Goal: Transaction & Acquisition: Purchase product/service

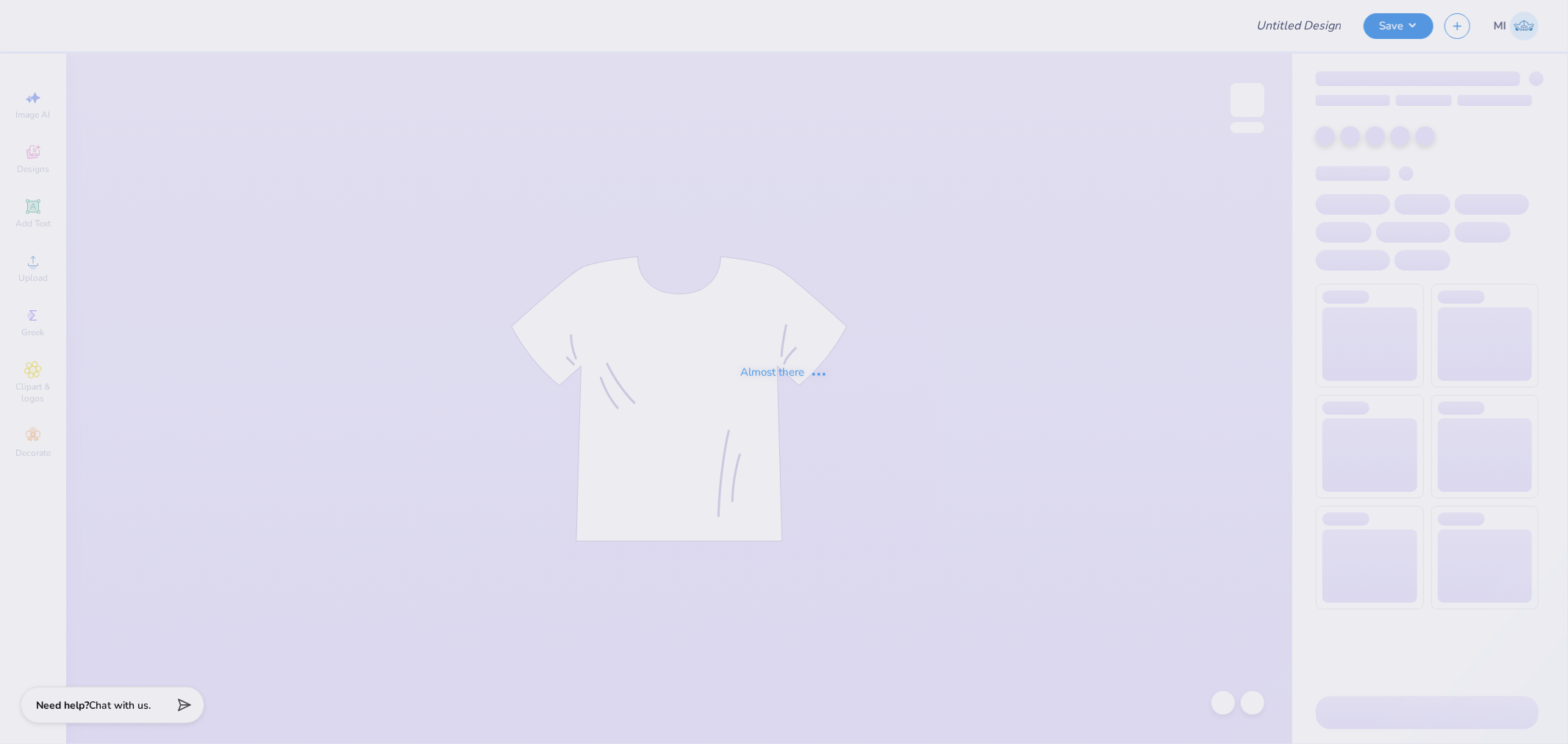
type input "Tank Top AKPSI"
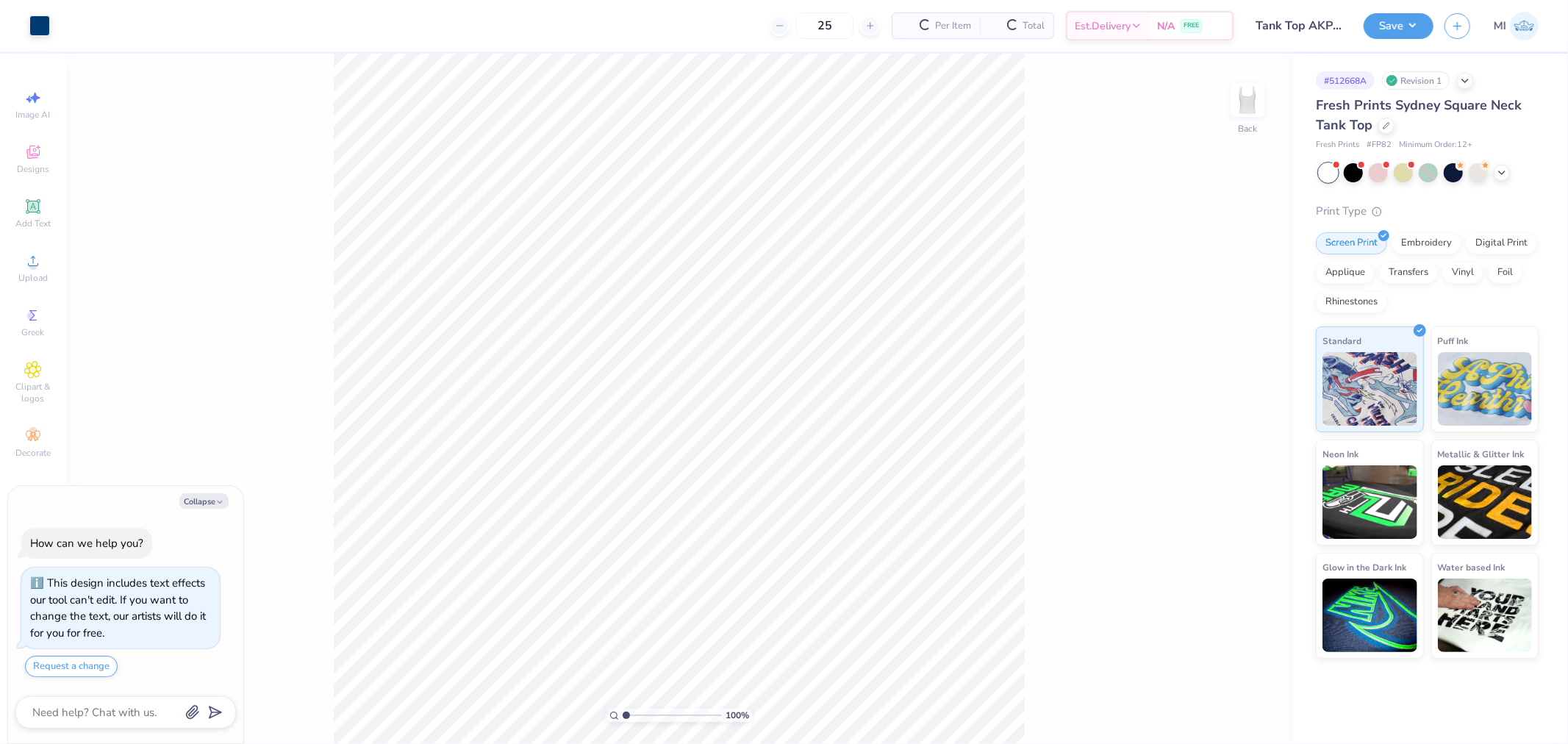
scroll to position [58, 0]
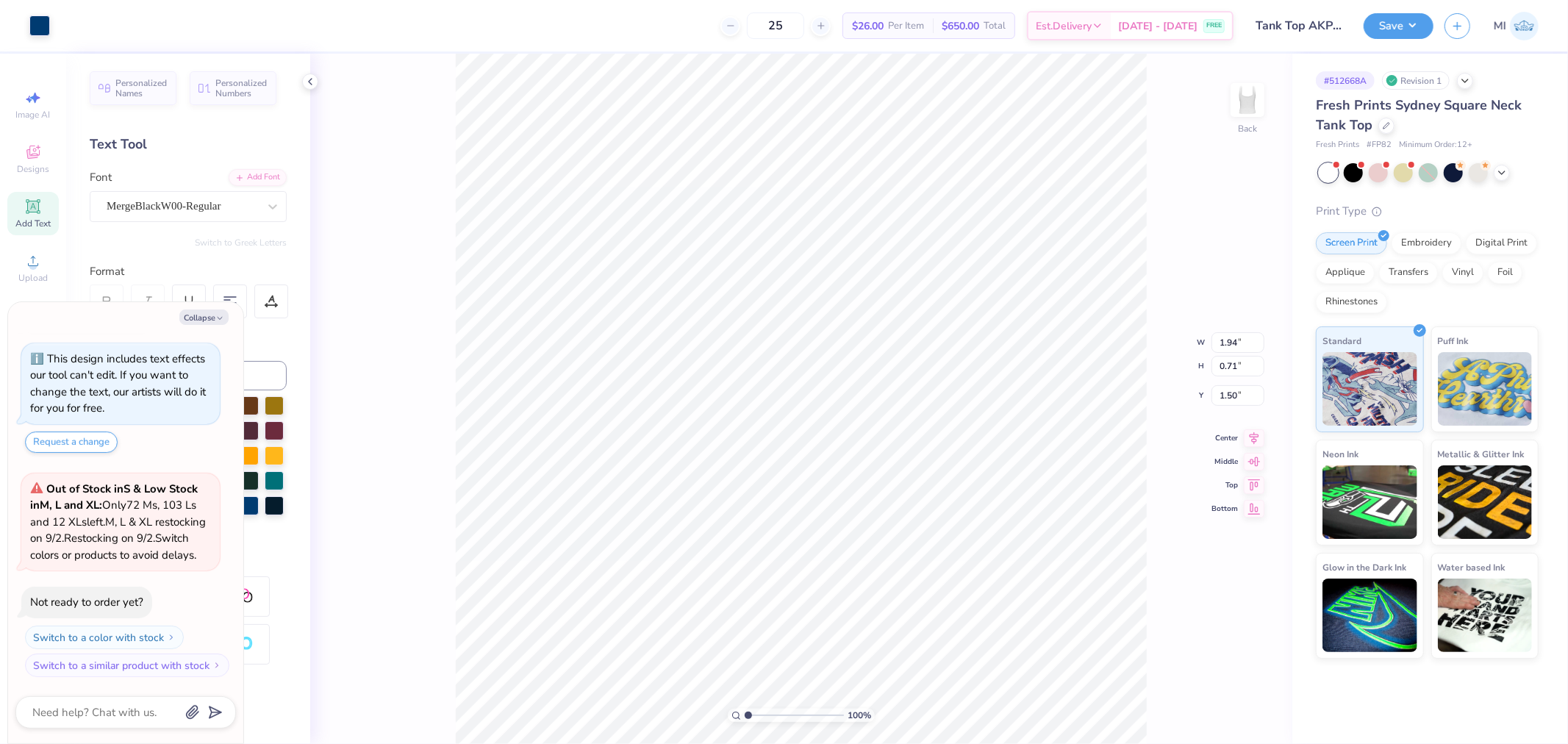
type textarea "x"
type input "1.52"
type textarea "x"
type input "1.45"
type textarea "x"
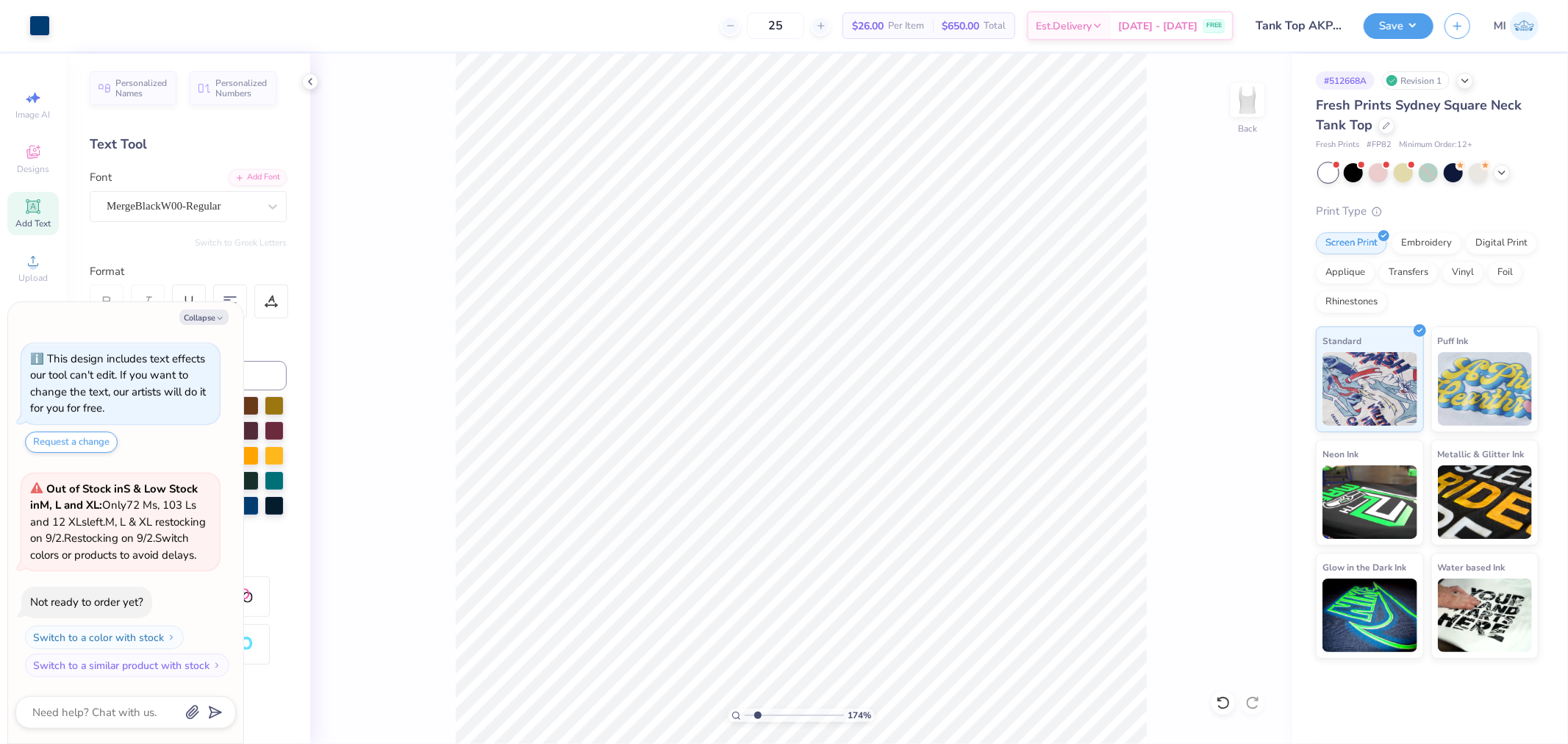
type input "2.17747717336622"
type textarea "x"
type input "2.17747717336622"
type textarea "x"
type input "2.17747717336622"
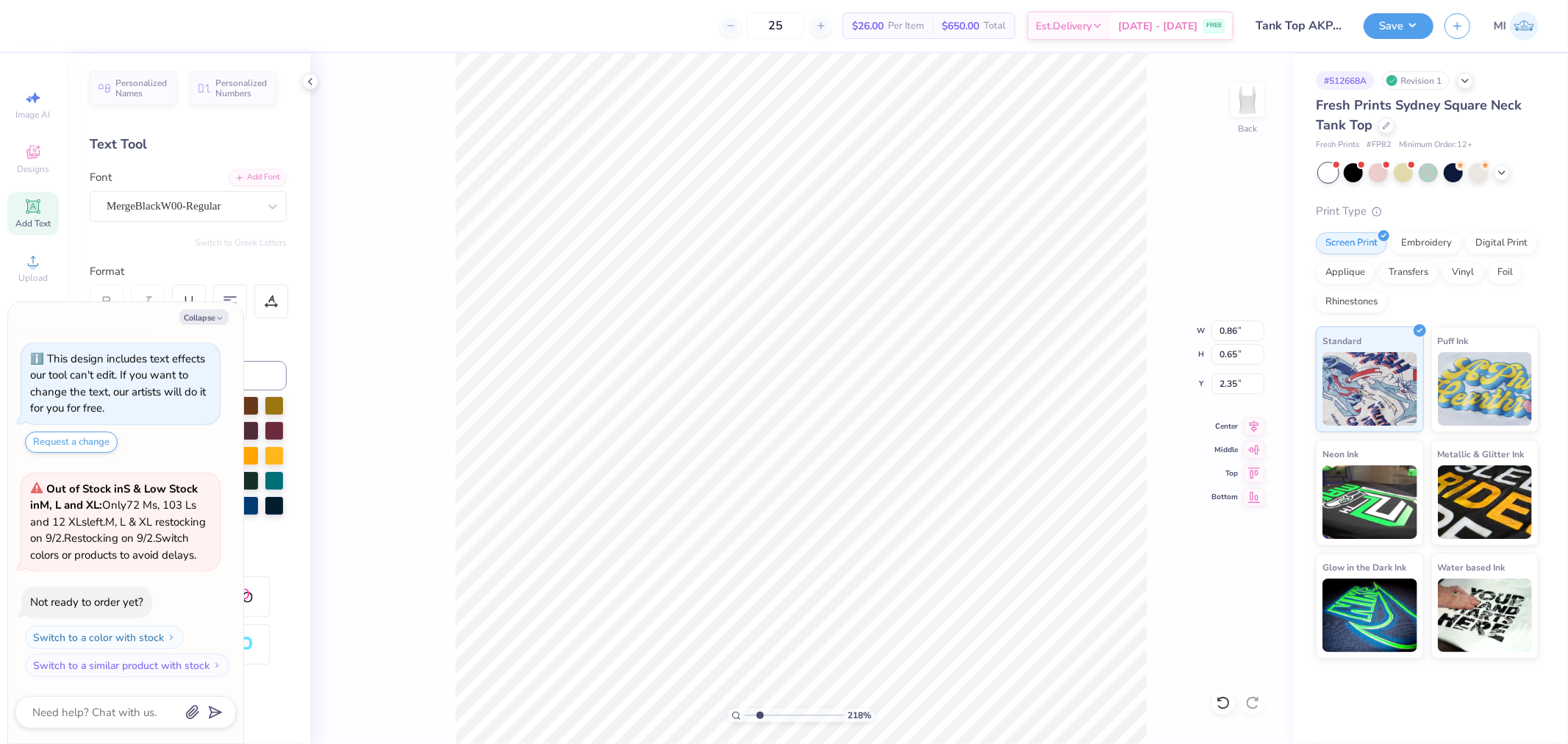
type input "1.95"
type textarea "x"
type input "2.17747717336622"
type input "2.35"
type textarea "x"
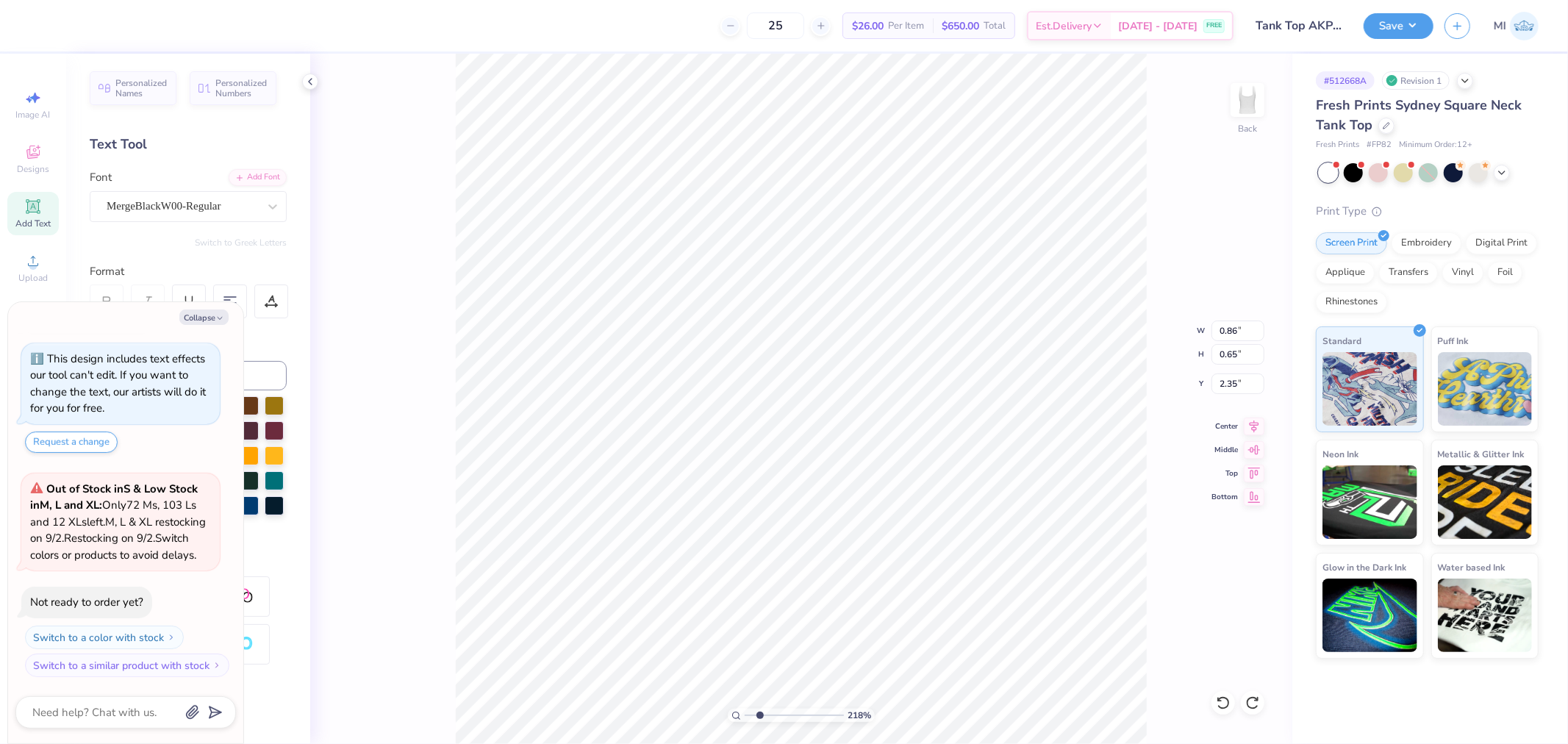
type input "2.17747717336622"
type textarea "x"
type input "2.17747717336622"
type textarea "x"
type input "2.17747717336622"
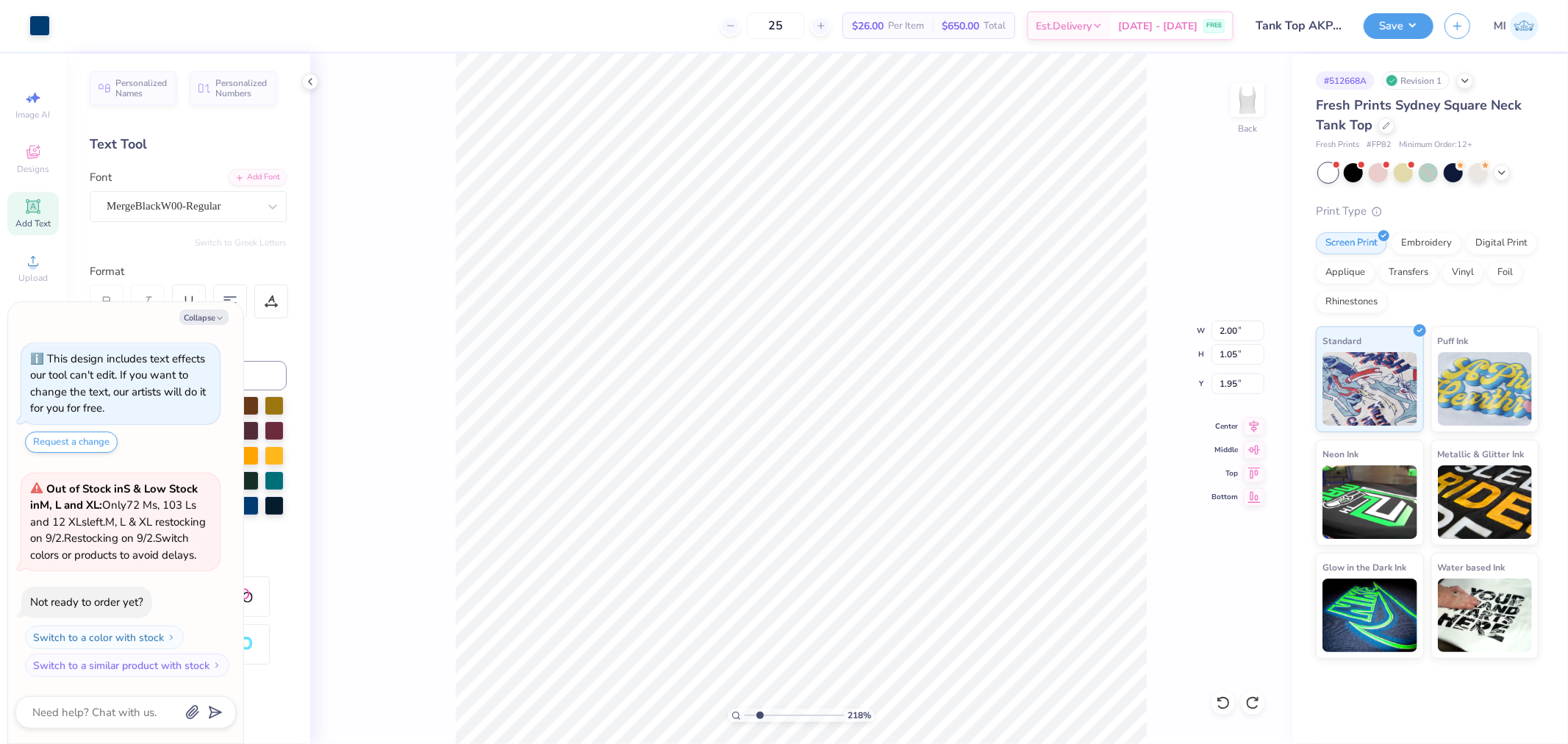
type textarea "x"
type input "2.17747717336622"
type input "2.11"
type textarea "x"
type input "2.17747717336622"
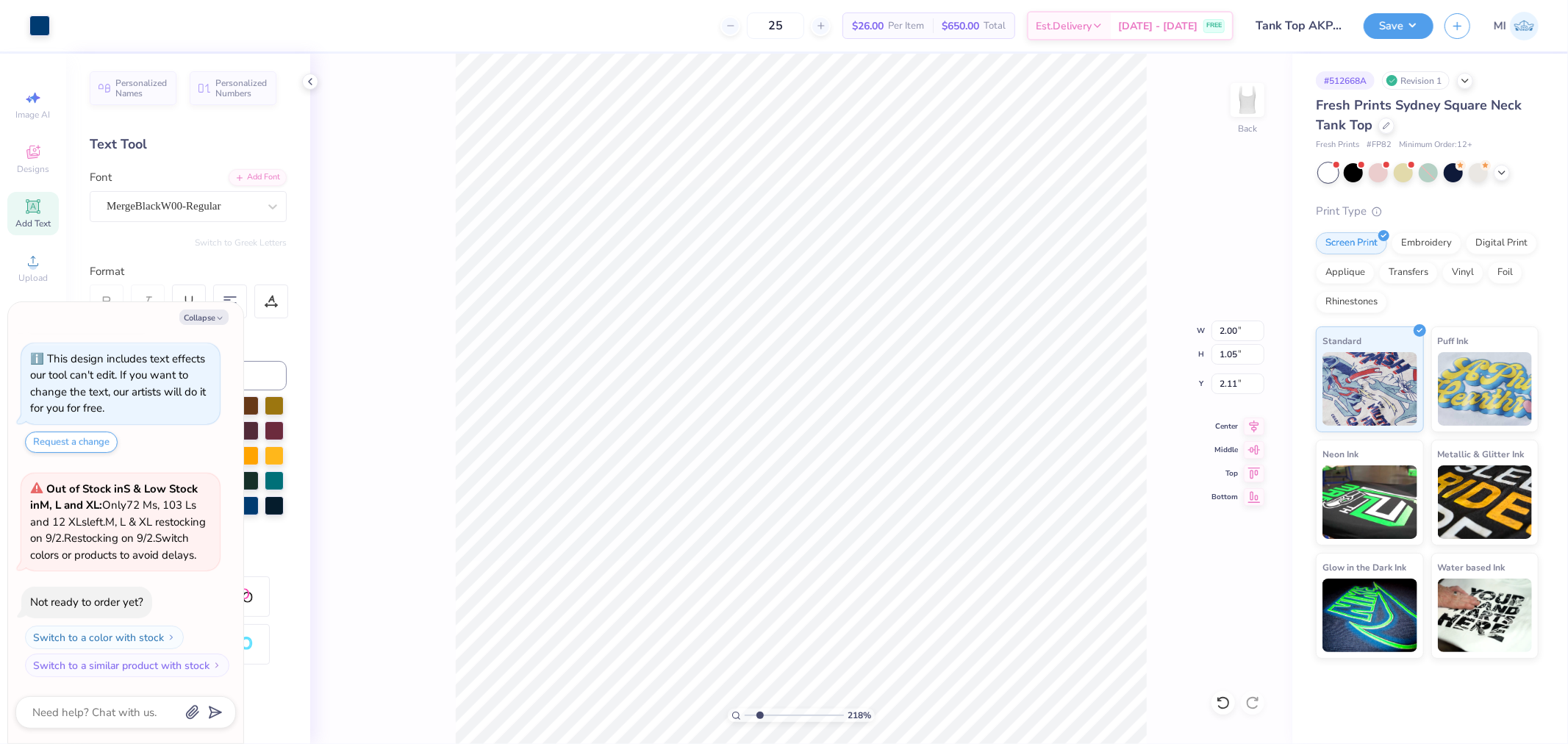
type textarea "x"
type input "2.17747717336622"
type textarea "x"
type input "2.17747717336622"
type textarea "x"
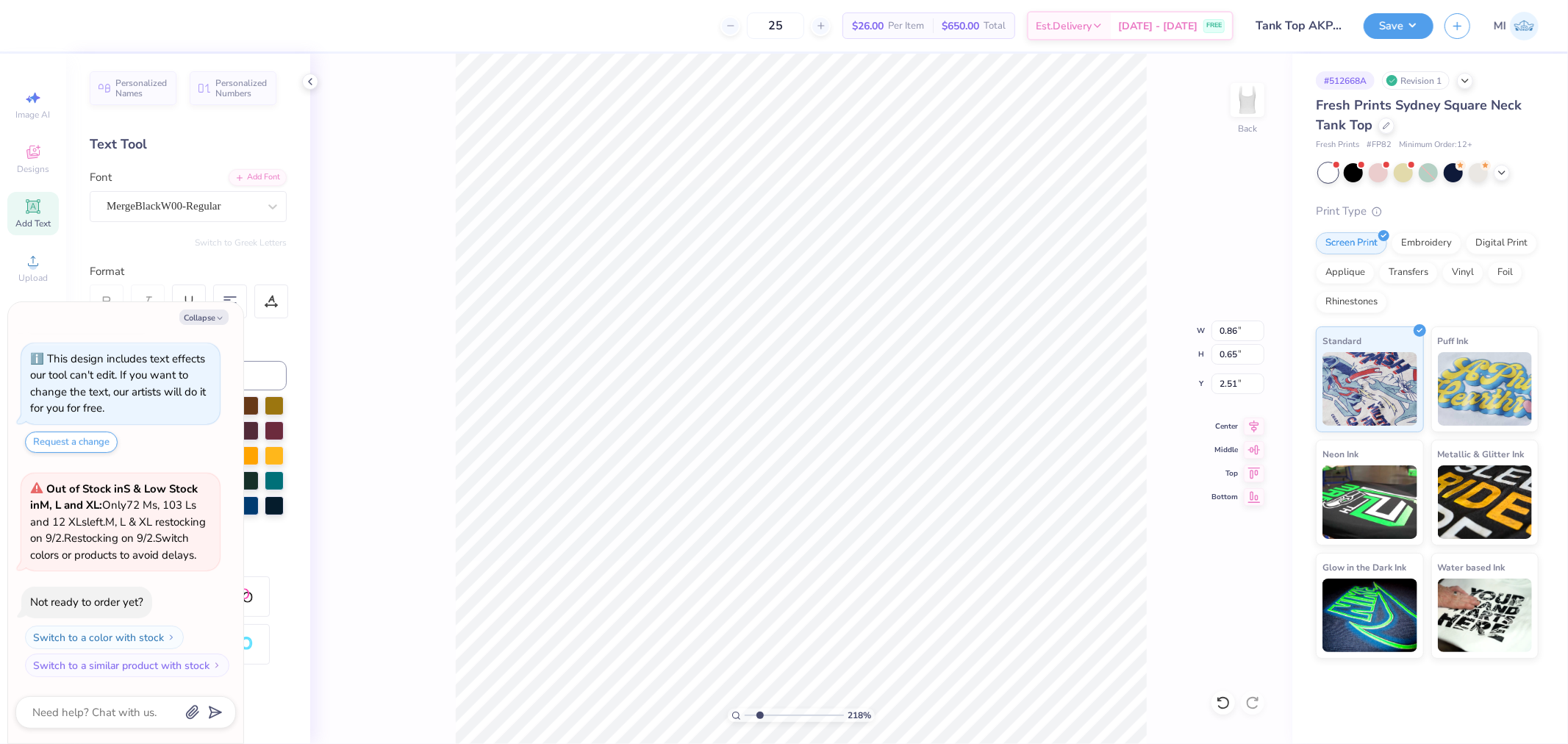
type input "2.17747717336622"
type input "2.68"
type textarea "x"
type input "2.17747717336622"
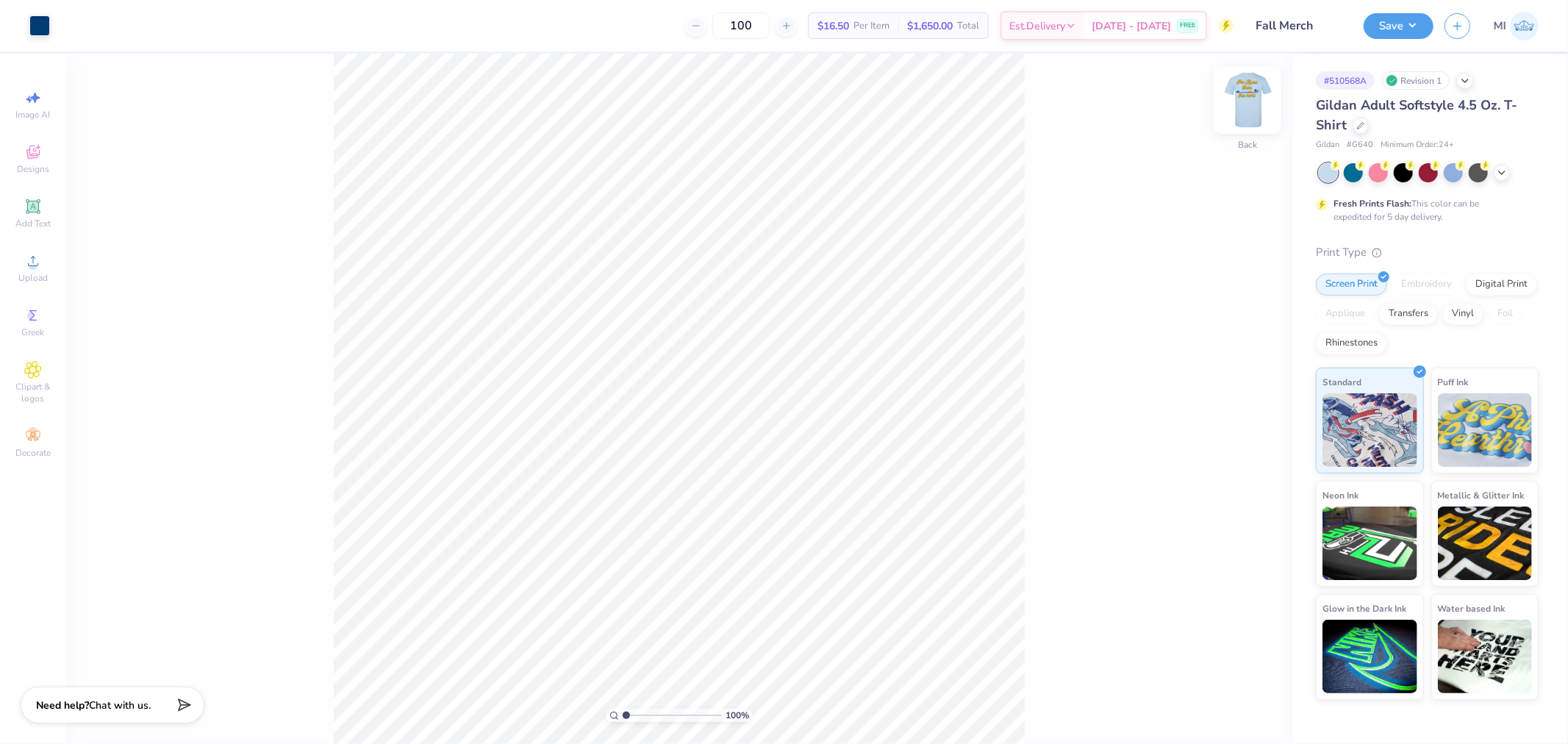
click at [1253, 106] on img at bounding box center [1248, 100] width 59 height 59
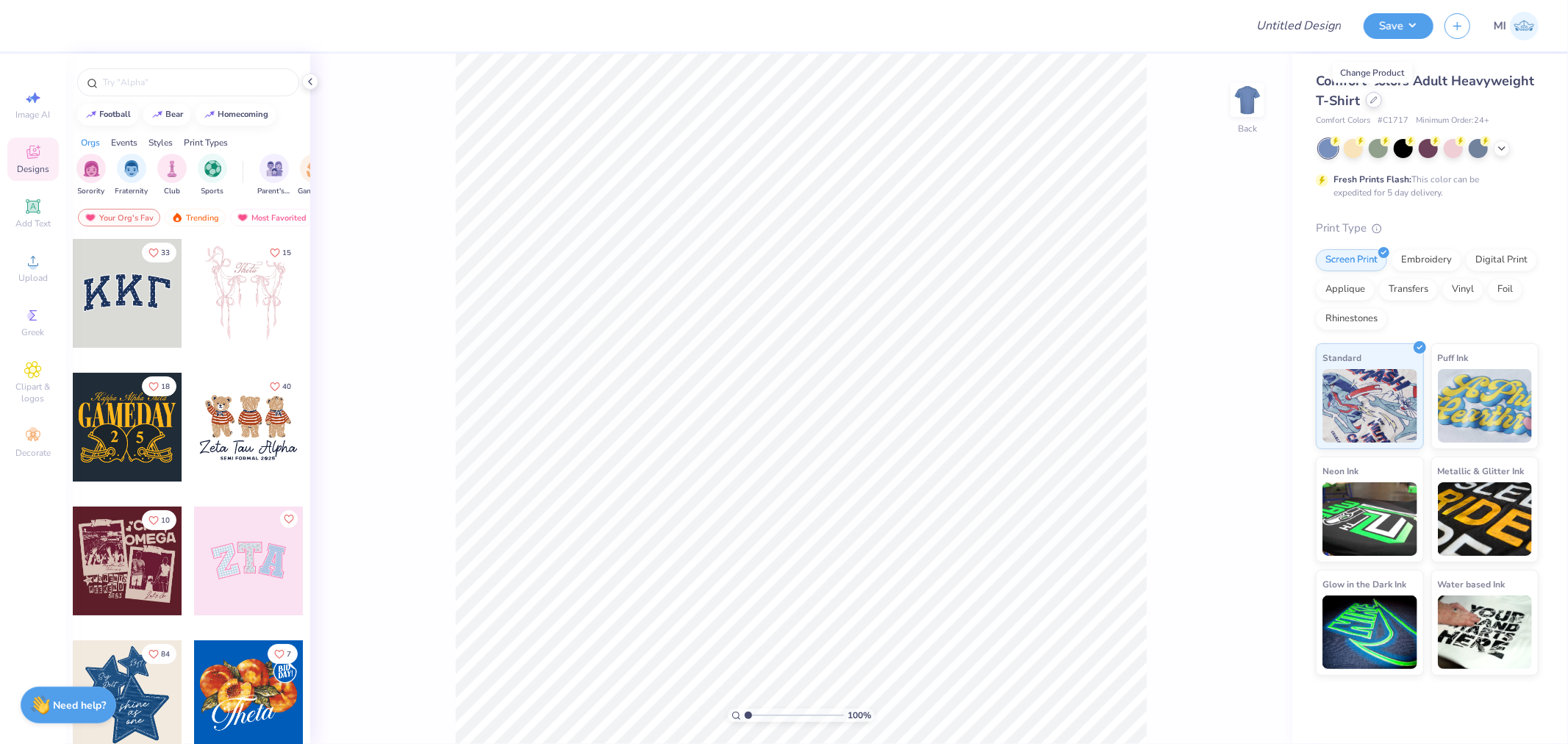
click at [1374, 98] on icon at bounding box center [1374, 100] width 6 height 6
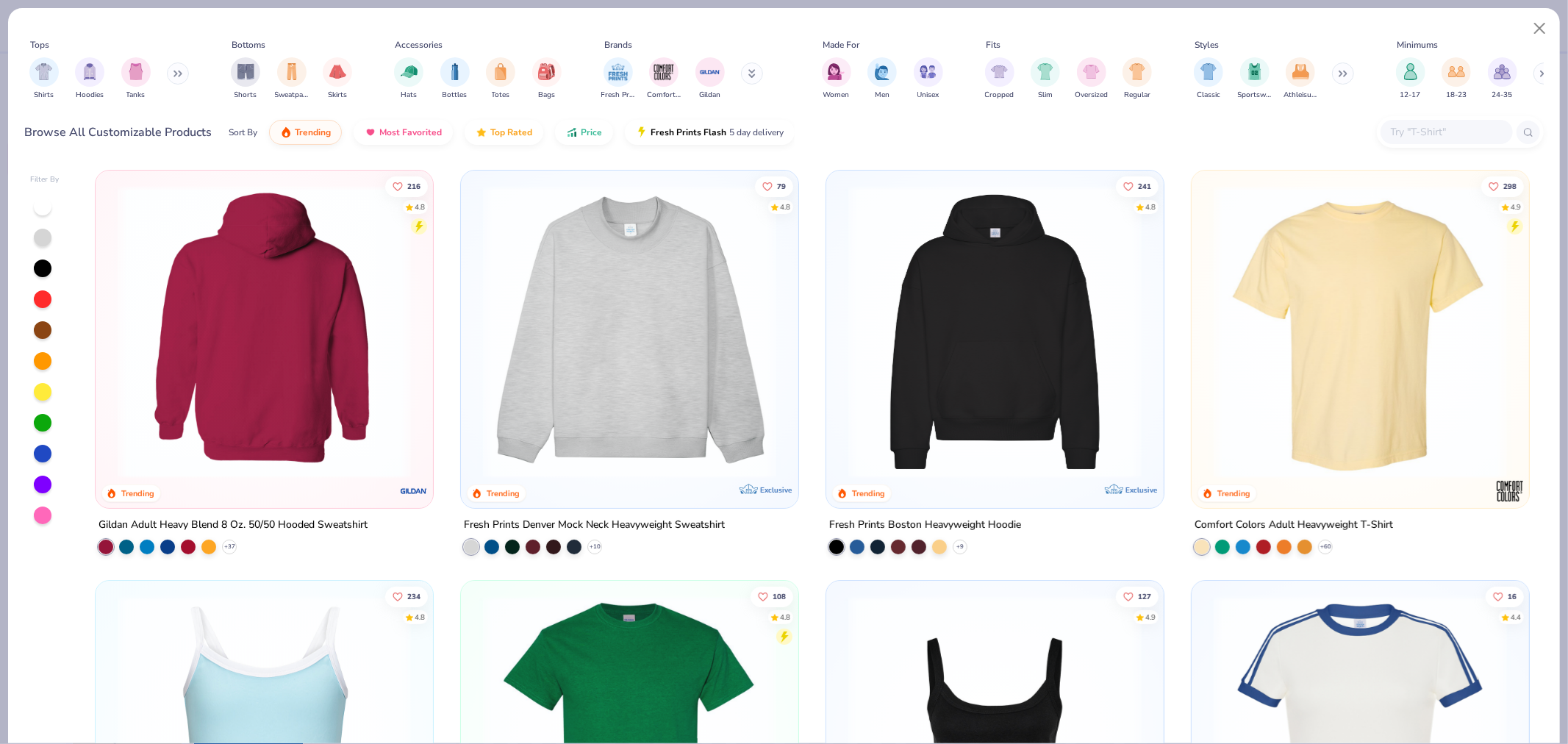
click at [305, 400] on img at bounding box center [264, 332] width 308 height 294
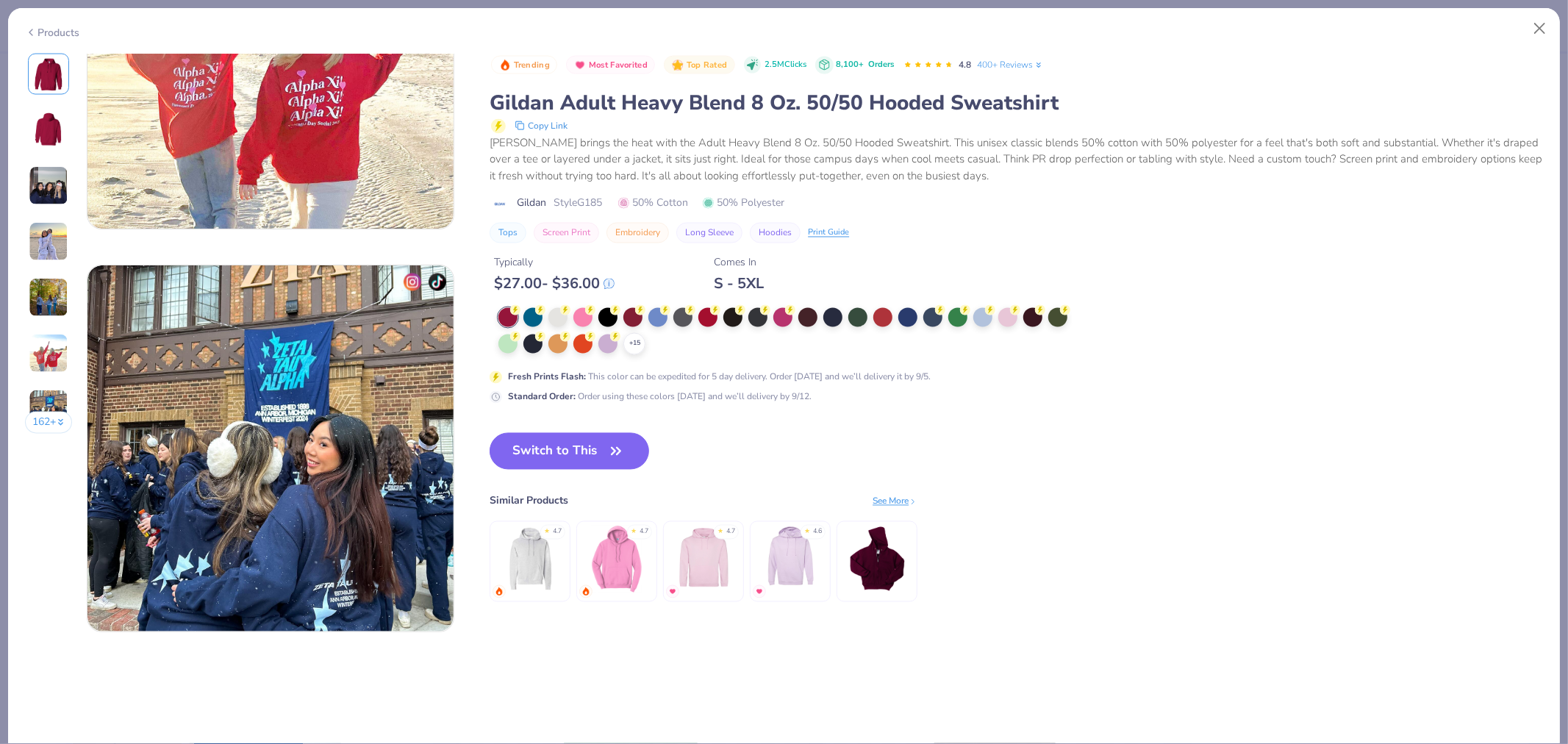
scroll to position [2206, 0]
click at [591, 444] on button "Switch to This" at bounding box center [569, 452] width 160 height 37
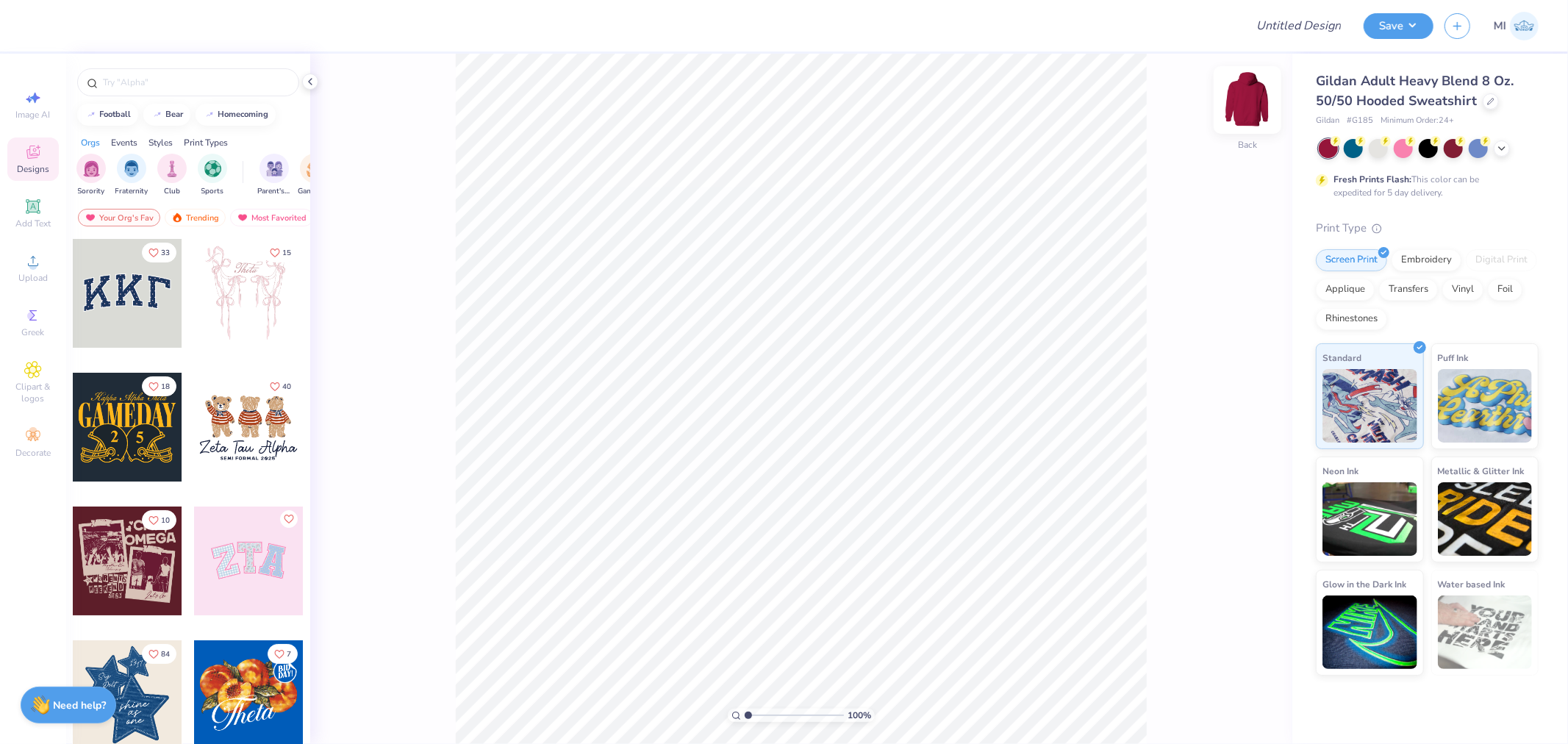
click at [1250, 110] on img at bounding box center [1248, 100] width 59 height 59
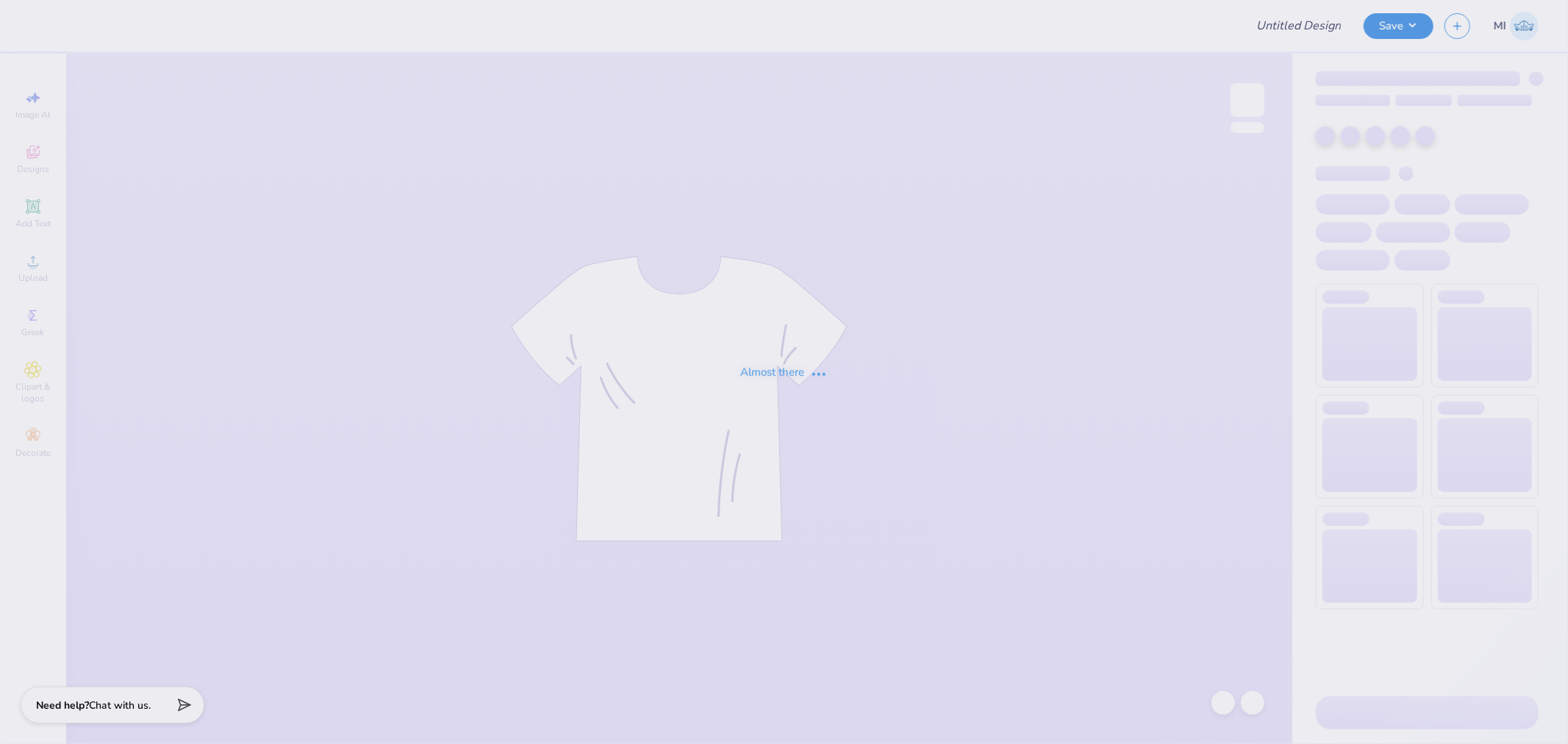
type input "practice shirt"
type input "100"
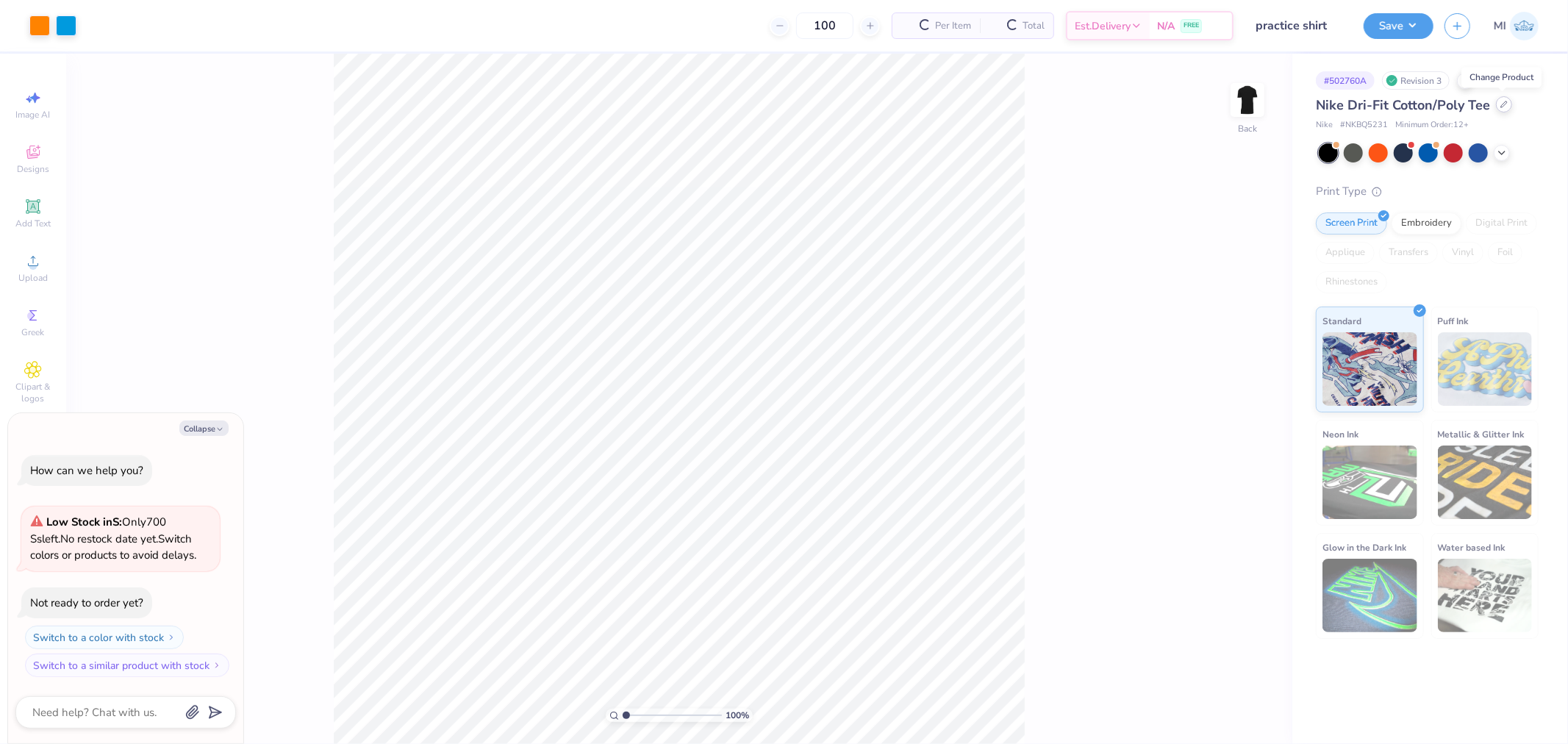
click at [1503, 104] on icon at bounding box center [1504, 104] width 6 height 6
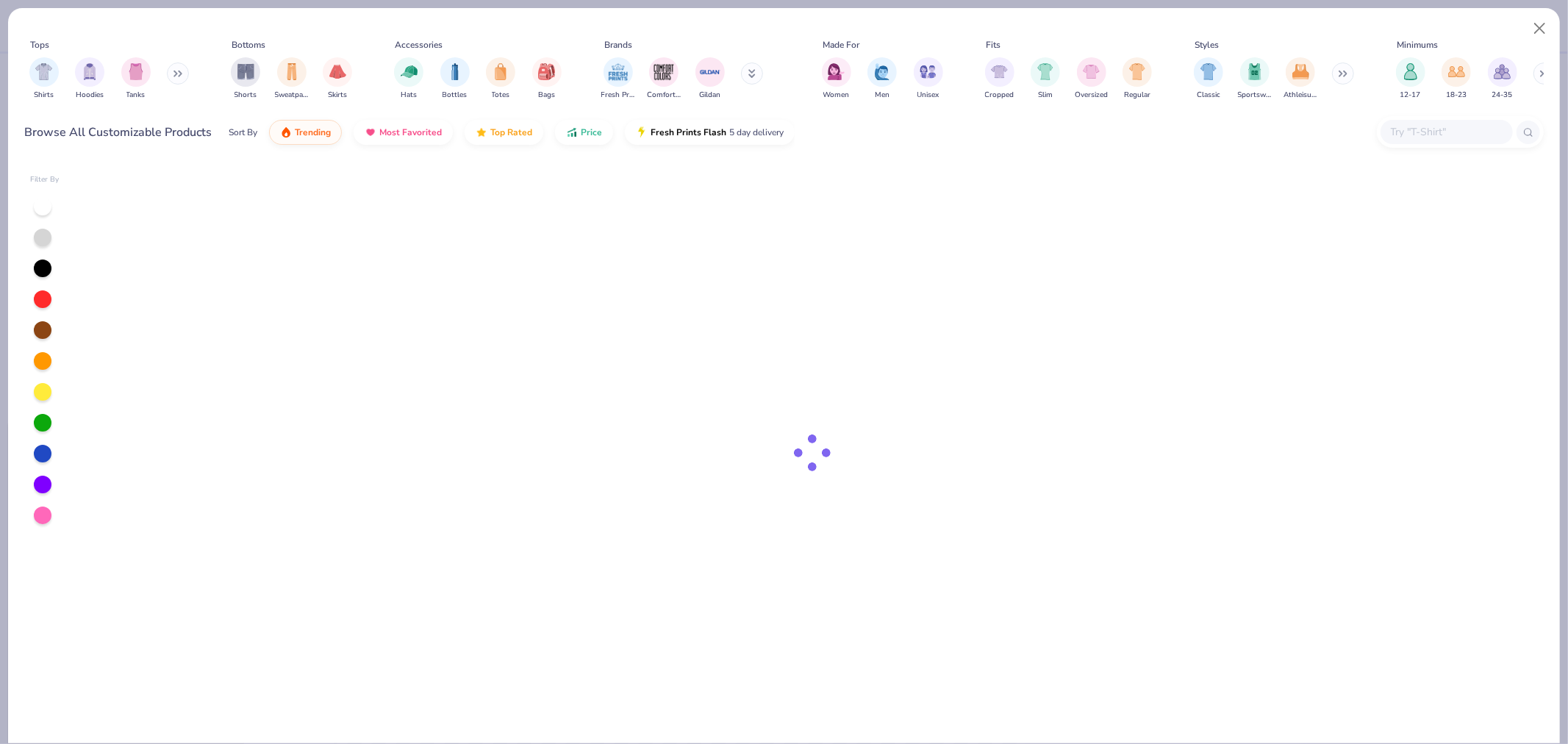
click at [1412, 138] on input "text" at bounding box center [1445, 132] width 113 height 17
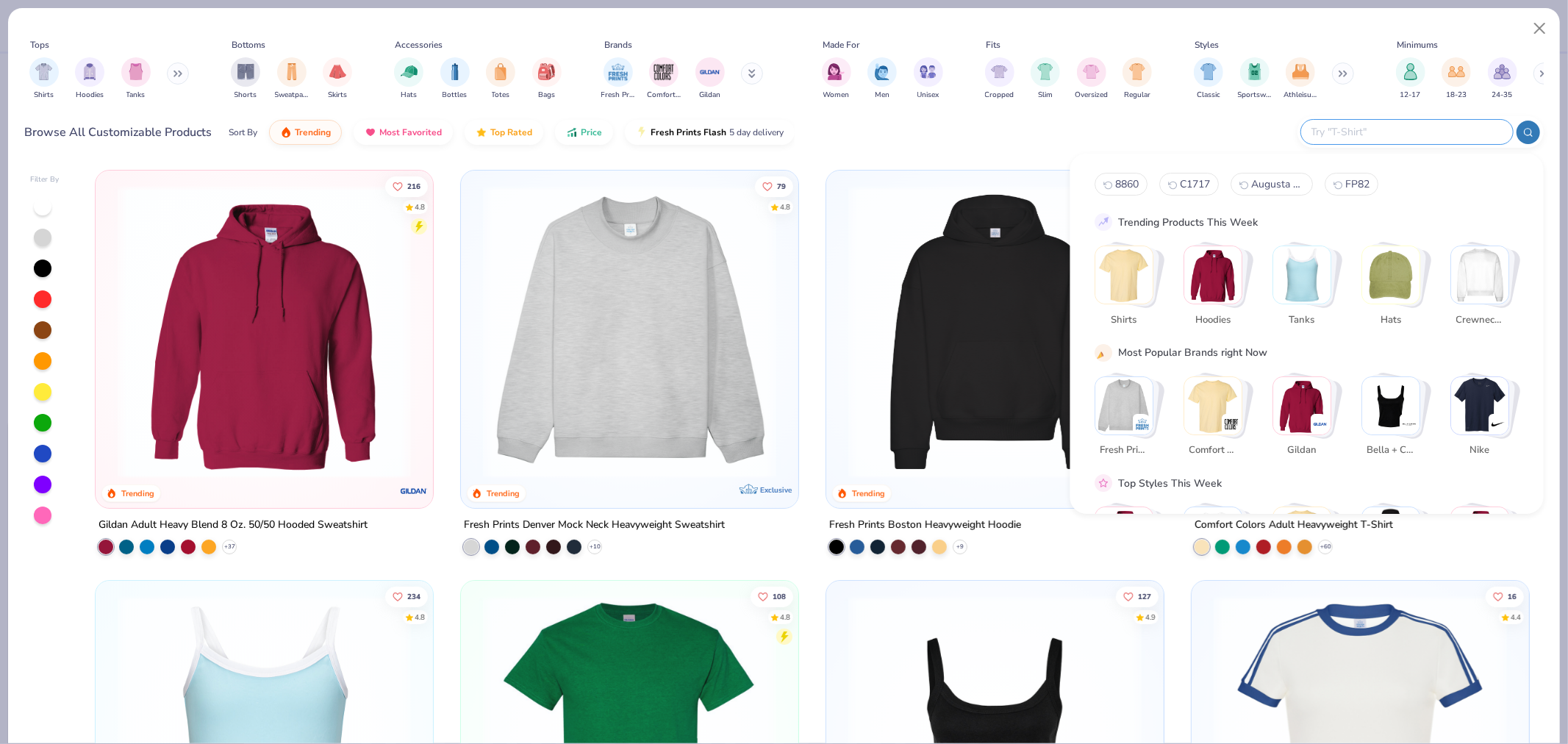
type textarea "x"
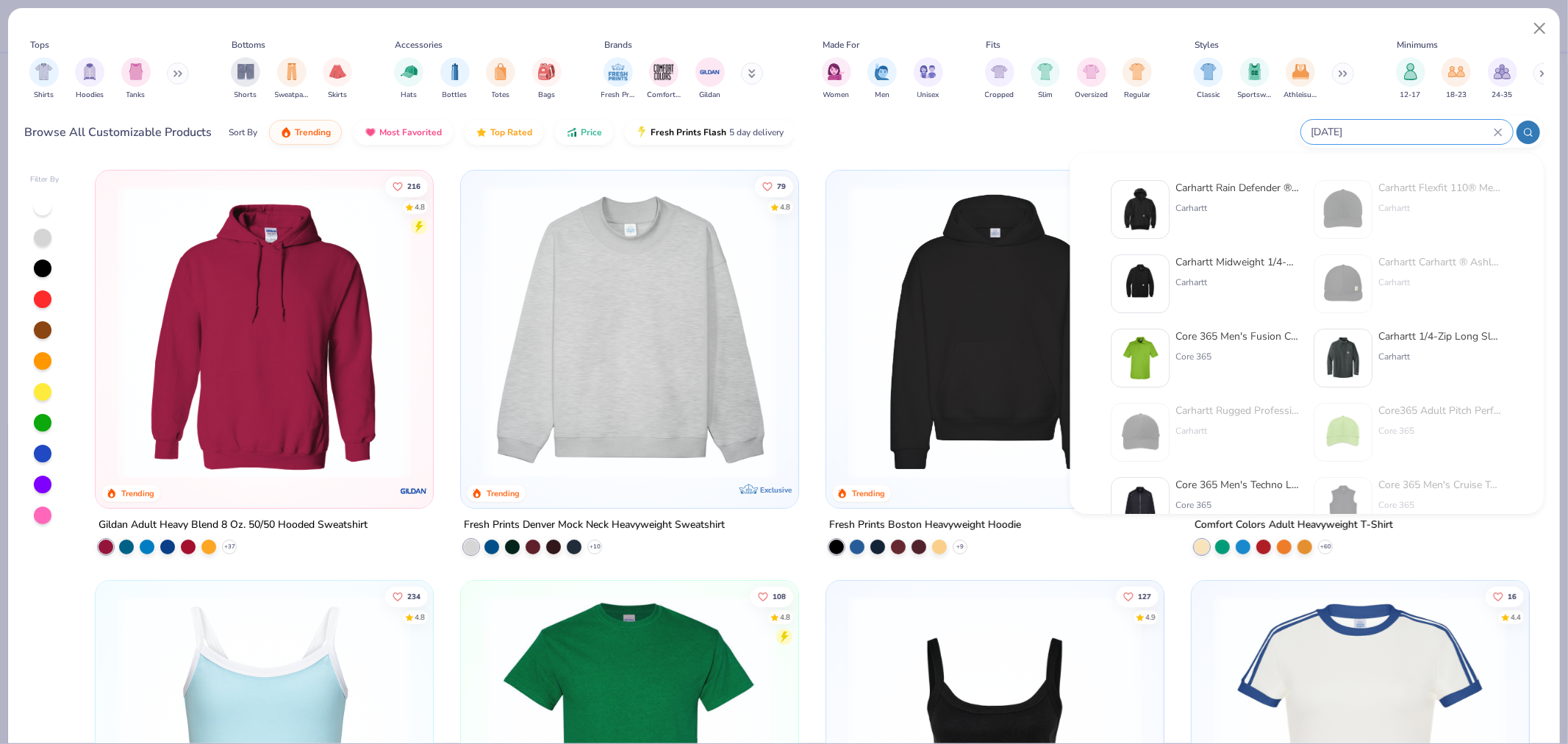
type input "[DATE]"
